Goal: Information Seeking & Learning: Learn about a topic

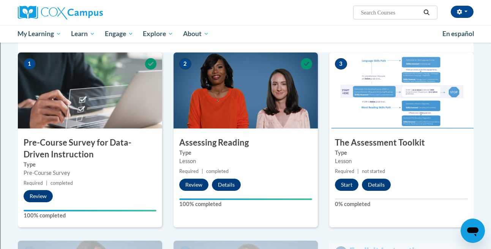
scroll to position [135, 0]
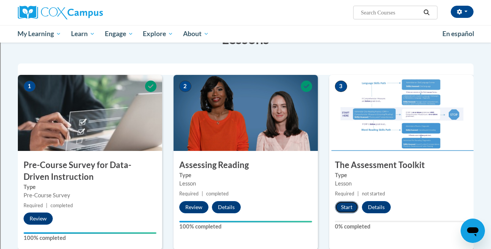
click at [345, 210] on button "Start" at bounding box center [347, 207] width 24 height 12
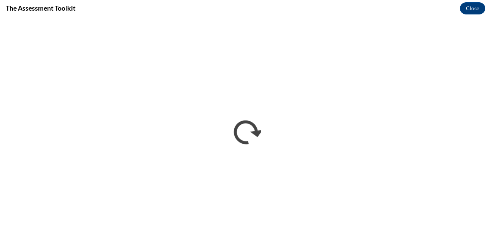
scroll to position [0, 0]
